Goal: Task Accomplishment & Management: Manage account settings

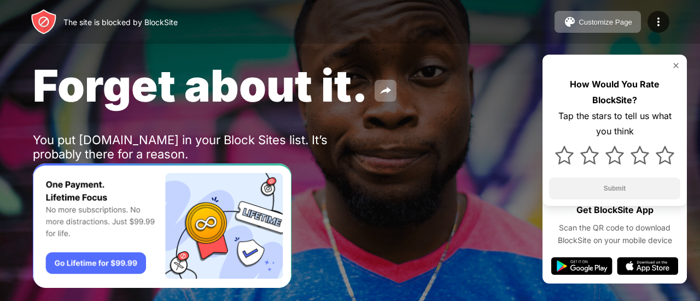
click at [681, 59] on div "How Would You Rate BlockSite? Tap the stars to tell us what you think Submit" at bounding box center [614, 130] width 144 height 151
click at [673, 62] on img at bounding box center [675, 65] width 9 height 9
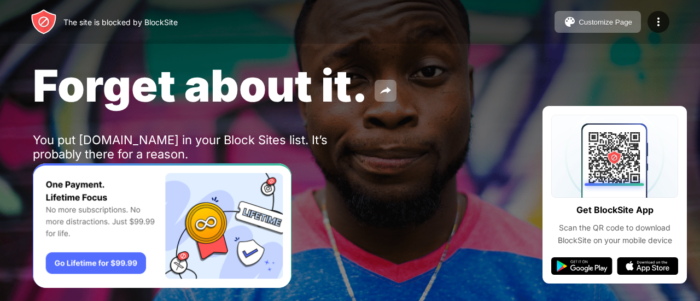
click at [200, 90] on span "Forget about it." at bounding box center [200, 85] width 335 height 53
click at [290, 56] on div "Forget about it. You put [DOMAIN_NAME] in your Block Sites list. It’s probably …" at bounding box center [350, 126] width 700 height 253
click at [658, 28] on div at bounding box center [658, 22] width 22 height 22
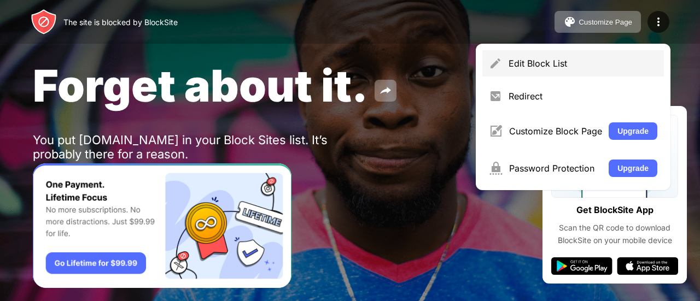
click at [574, 69] on div "Edit Block List" at bounding box center [572, 63] width 181 height 26
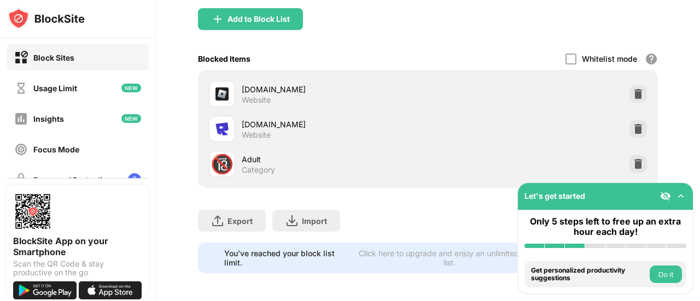
scroll to position [121, 0]
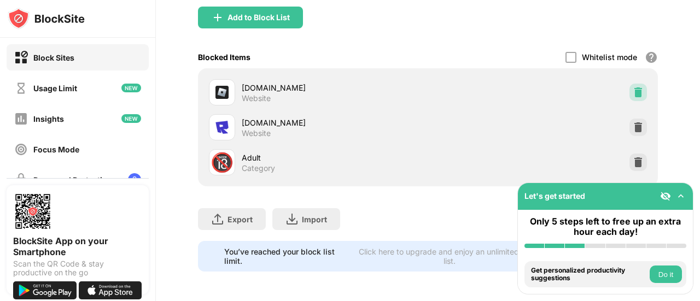
click at [629, 85] on div at bounding box center [637, 92] width 17 height 17
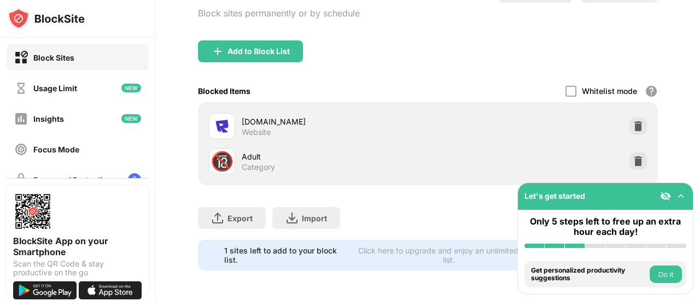
scroll to position [95, 0]
click at [635, 118] on div at bounding box center [637, 126] width 17 height 17
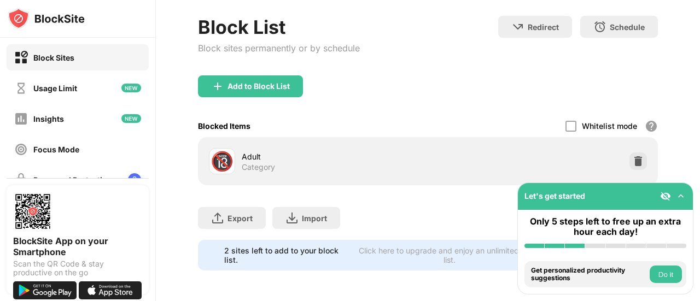
click at [635, 116] on div "Whitelist mode Block all websites except for those in your whitelist. Whitelist…" at bounding box center [611, 126] width 92 height 22
click at [632, 156] on img at bounding box center [637, 161] width 11 height 11
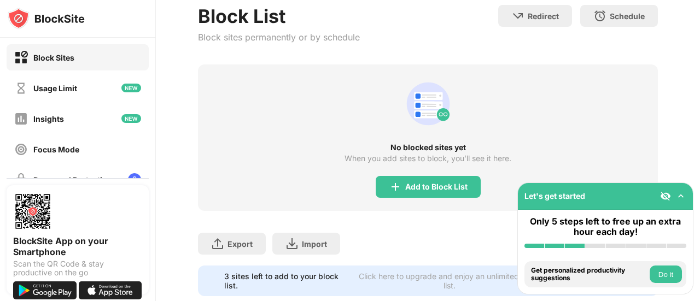
scroll to position [50, 0]
